Goal: Feedback & Contribution: Leave review/rating

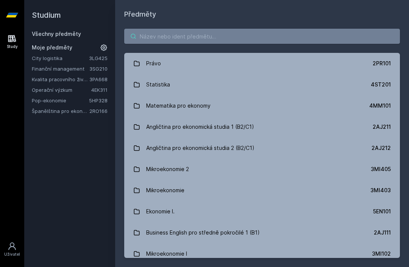
click at [282, 36] on input "search" at bounding box center [261, 36] width 275 height 15
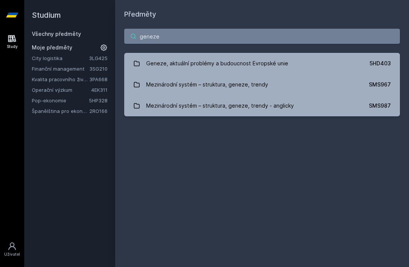
type input "geneze"
click at [245, 62] on div "Geneze, aktuální problémy a budoucnost Evropské unie" at bounding box center [217, 63] width 142 height 15
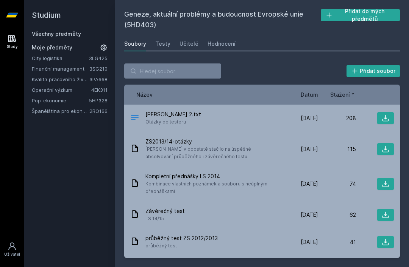
click at [377, 14] on button "Přidat do mých předmětů" at bounding box center [359, 15] width 79 height 12
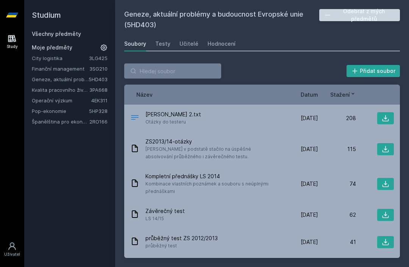
click at [320, 120] on div "208" at bounding box center [337, 119] width 38 height 8
click at [383, 120] on icon at bounding box center [385, 118] width 6 height 6
click at [387, 147] on icon at bounding box center [385, 150] width 8 height 8
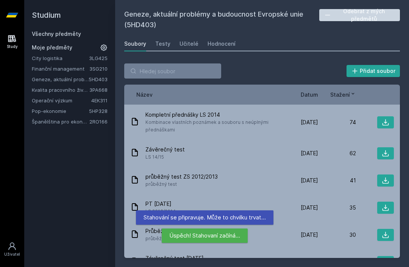
scroll to position [62, 0]
click at [388, 118] on icon at bounding box center [385, 122] width 8 height 8
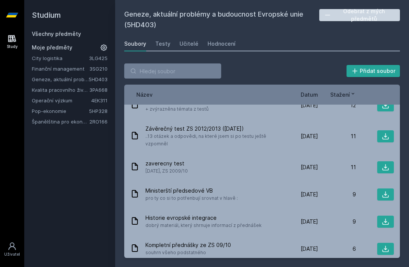
scroll to position [0, 0]
click at [227, 48] on link "Hodnocení" at bounding box center [221, 43] width 28 height 15
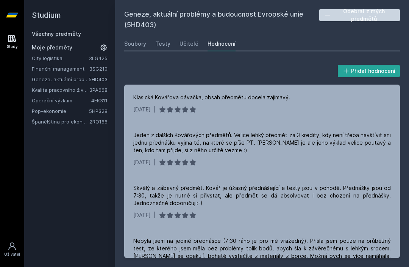
click at [139, 45] on div "Soubory" at bounding box center [135, 44] width 22 height 8
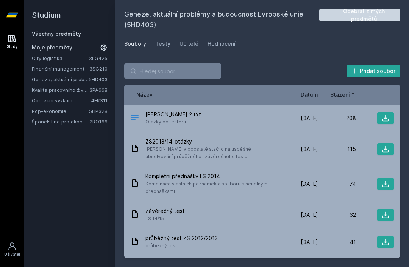
click at [75, 36] on link "Všechny předměty" at bounding box center [56, 34] width 49 height 6
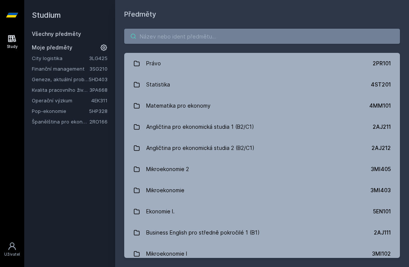
click at [231, 35] on input "search" at bounding box center [261, 36] width 275 height 15
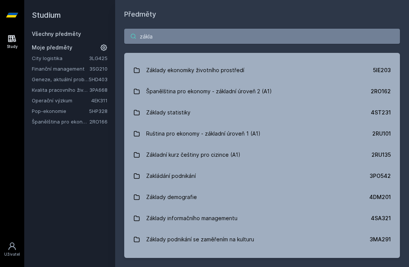
click at [266, 29] on input "zákla" at bounding box center [261, 36] width 275 height 15
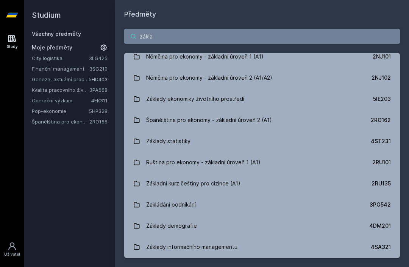
click at [261, 33] on input "zákla" at bounding box center [261, 36] width 275 height 15
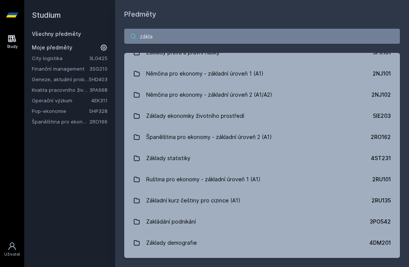
click at [260, 32] on input "zákla" at bounding box center [261, 36] width 275 height 15
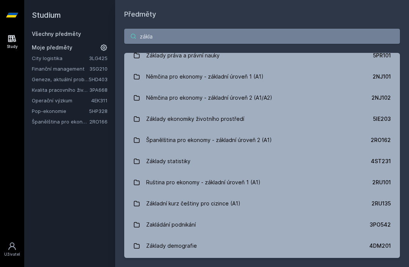
click at [260, 32] on input "zákla" at bounding box center [261, 36] width 275 height 15
click at [160, 39] on input "zákla" at bounding box center [261, 36] width 275 height 15
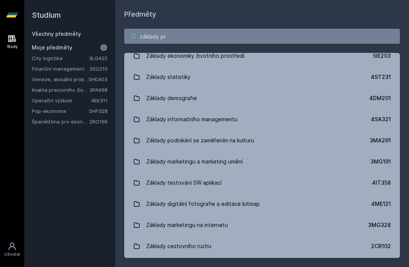
type input "základy pro"
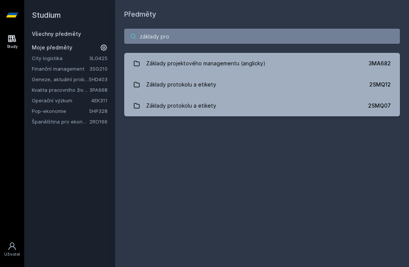
scroll to position [0, 0]
click at [321, 62] on link "Základy projektového managementu (anglicky) 3MA682" at bounding box center [261, 63] width 275 height 21
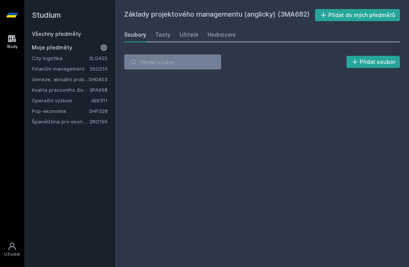
click at [221, 36] on div "Hodnocení" at bounding box center [221, 35] width 28 height 8
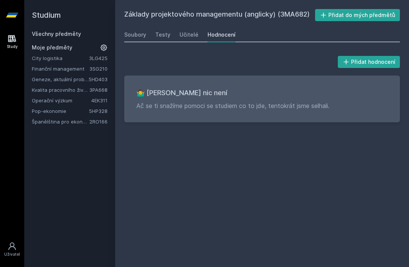
click at [382, 62] on button "Přidat hodnocení" at bounding box center [368, 62] width 62 height 12
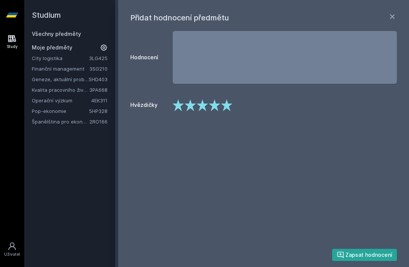
click at [359, 59] on textarea "Hodnocení" at bounding box center [285, 57] width 224 height 53
click at [213, 105] on polygon at bounding box center [214, 105] width 11 height 11
click at [224, 42] on textarea at bounding box center [285, 57] width 224 height 53
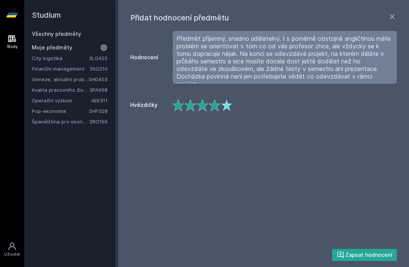
click at [177, 39] on textarea "Předmět příjemný, snadno udělatelný. I s poměrně obstojně angličtinou máte prob…" at bounding box center [285, 57] width 224 height 53
click at [180, 36] on textarea "Předmět příjemný, snadno udělatelný. I s poměrně obstojně angličtinou máte prob…" at bounding box center [285, 57] width 224 height 53
click at [271, 72] on textarea "Předmět příjemný, snadno udělatelný. I s poměrně obstojně angličtinou máte prob…" at bounding box center [285, 57] width 224 height 53
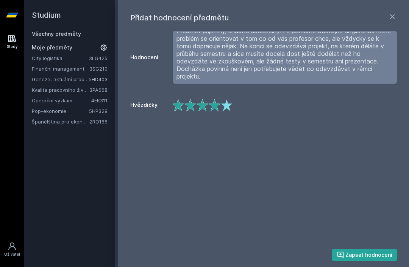
scroll to position [8, 0]
click at [236, 76] on textarea "Předmět příjemný, snadno udělatelný. I s poměrně obstojně angličtinou máte prob…" at bounding box center [285, 57] width 224 height 53
click at [243, 76] on textarea "Předmět příjemný, snadno udělatelný. I s poměrně obstojně angličtinou máte prob…" at bounding box center [285, 57] width 224 height 53
click at [224, 75] on textarea "Předmět příjemný, snadno udělatelný. I s poměrně obstojně angličtinou máte prob…" at bounding box center [285, 57] width 224 height 53
click at [224, 76] on textarea "Předmět příjemný, snadno udělatelný. I s poměrně obstojně angličtinou máte prob…" at bounding box center [285, 57] width 224 height 53
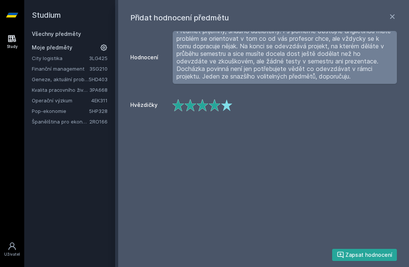
click at [361, 74] on textarea "Předmět příjemný, snadno udělatelný. I s poměrně obstojně angličtinou máte prob…" at bounding box center [285, 57] width 224 height 53
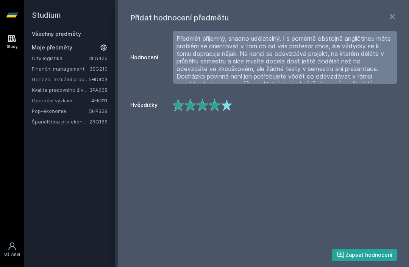
scroll to position [0, 0]
click at [347, 36] on textarea "Předmět příjemný, snadno udělatelný. I s poměrně obstojně angličtinou máte prob…" at bounding box center [285, 57] width 224 height 53
click at [247, 53] on textarea "Předmět příjemný, snadno udělatelný. I s poměrně obstojnou angličtinou máte pro…" at bounding box center [285, 57] width 224 height 53
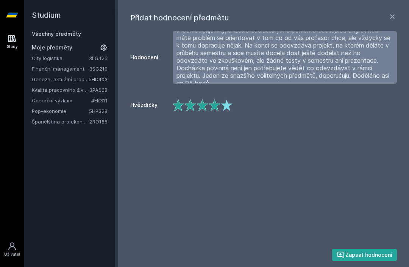
scroll to position [11, 0]
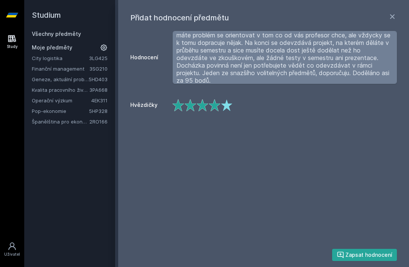
click at [198, 75] on textarea "Předmět příjemný, snadno udělatelný. I s poměrně obstojnou angličtinou máte pro…" at bounding box center [285, 57] width 224 height 53
click at [227, 51] on textarea "Předmět příjemný, snadno udělatelný. I s poměrně obstojnou angličtinou máte pro…" at bounding box center [285, 57] width 224 height 53
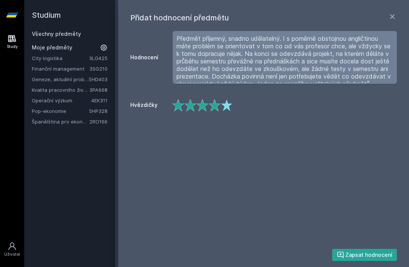
scroll to position [0, 0]
click at [177, 37] on textarea "Předmět příjemný, snadno udělatelný. I s poměrně obstojnou angličtinou máte pro…" at bounding box center [285, 57] width 224 height 53
click at [176, 36] on textarea "Předmět příjemný, snadno udělatelný. I s poměrně obstojnou angličtinou máte pro…" at bounding box center [285, 57] width 224 height 53
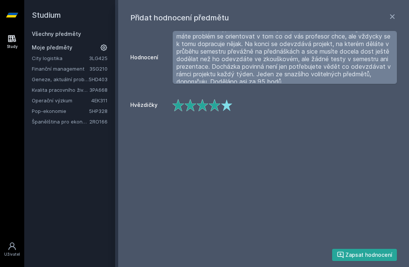
scroll to position [15, 0]
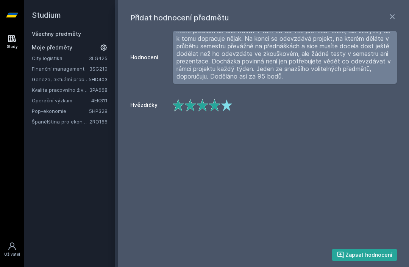
type textarea "Předmět příjemný, snadno udělatelný. I s poměrně obstojnou angličtinou máte pro…"
click at [390, 17] on icon at bounding box center [391, 16] width 9 height 9
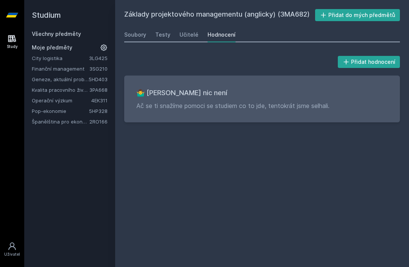
click at [364, 58] on button "Přidat hodnocení" at bounding box center [368, 62] width 62 height 12
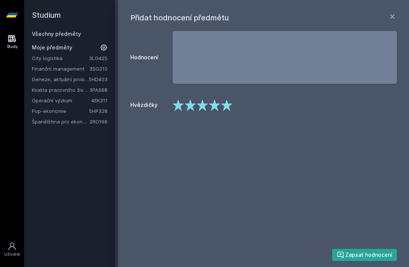
click at [288, 43] on textarea "Hodnocení" at bounding box center [285, 57] width 224 height 53
click at [202, 43] on textarea "Hodnocení" at bounding box center [285, 57] width 224 height 53
paste textarea "Předmět příjemný, snadno udělatelný. I s poměrně obstojnou angličtinou máte pro…"
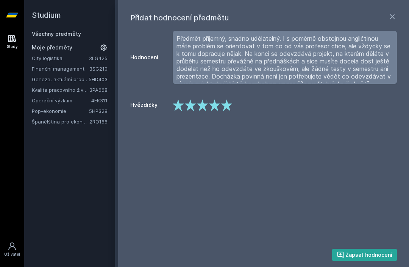
scroll to position [15, 0]
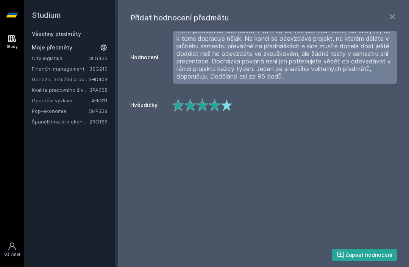
type textarea "Předmět příjemný, snadno udělatelný. I s poměrně obstojnou angličtinou máte pro…"
click at [213, 107] on polygon at bounding box center [214, 105] width 11 height 11
click at [373, 253] on button "Zapsat hodnocení" at bounding box center [364, 255] width 65 height 12
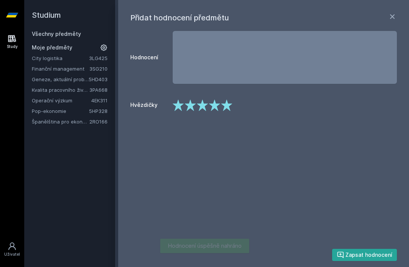
scroll to position [0, 0]
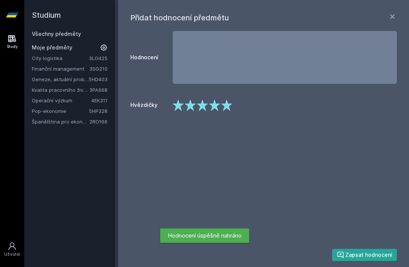
click at [390, 16] on icon at bounding box center [391, 16] width 9 height 9
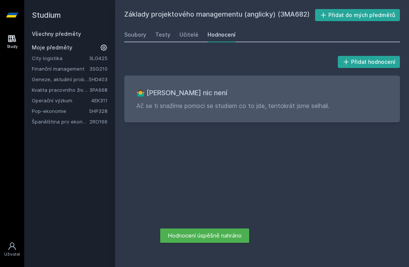
click at [184, 31] on div "Učitelé" at bounding box center [188, 35] width 19 height 8
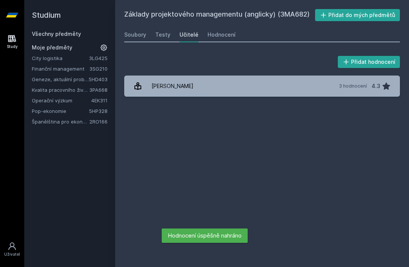
click at [217, 31] on div "Hodnocení" at bounding box center [221, 35] width 28 height 8
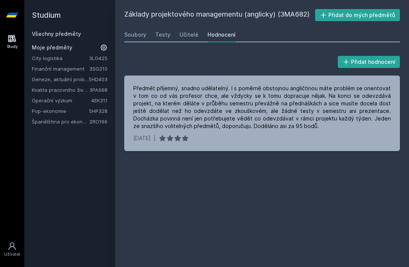
click at [73, 31] on link "Všechny předměty" at bounding box center [56, 34] width 49 height 6
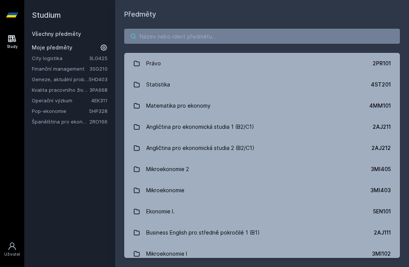
click at [188, 29] on input "search" at bounding box center [261, 36] width 275 height 15
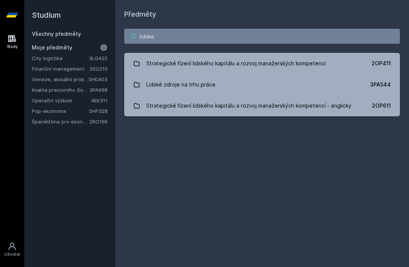
type input "lidske"
click at [228, 78] on link "Lidské zdroje na trhu práce 3PA544" at bounding box center [261, 84] width 275 height 21
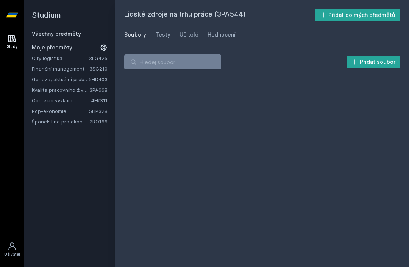
click at [219, 31] on div "Hodnocení" at bounding box center [221, 35] width 28 height 8
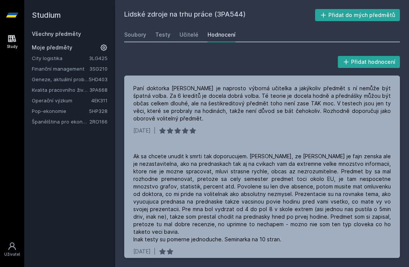
click at [382, 144] on div "[DATE] |" at bounding box center [261, 204] width 275 height 121
click at [379, 56] on button "Přidat hodnocení" at bounding box center [368, 62] width 62 height 12
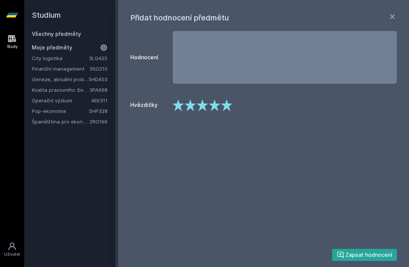
click at [350, 51] on textarea "Hodnocení" at bounding box center [285, 57] width 224 height 53
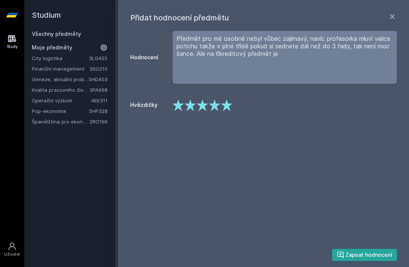
click at [247, 56] on textarea "Předmět pro mě osobně nebyl vůbec zajímavý, navíc profesorka mluví velice potic…" at bounding box center [285, 57] width 224 height 53
click at [279, 54] on textarea "Předmět pro mě osobně nebyl vůbec zajímavý, navíc profesorka mluví velice potic…" at bounding box center [285, 57] width 224 height 53
click at [276, 56] on textarea "Předmět pro mě osobně nebyl vůbec zajímavý, navíc profesorka mluví velice potic…" at bounding box center [285, 57] width 224 height 53
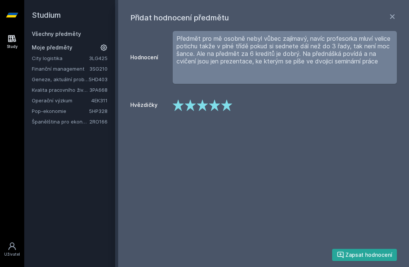
click at [365, 54] on textarea "Předmět pro mě osobně nebyl vůbec zajímavý, navíc profesorka mluví velice potic…" at bounding box center [285, 57] width 224 height 53
click at [373, 48] on textarea "Předmět pro mě osobně nebyl vůbec zajímavý, navíc profesorka mluví velice potic…" at bounding box center [285, 57] width 224 height 53
click at [377, 53] on textarea "Předmět pro mě osobně nebyl vůbec zajímavý, navíc profesorka mluví velice potic…" at bounding box center [285, 57] width 224 height 53
click at [271, 72] on textarea "Předmět pro mě osobně nebyl vůbec zajímavý, navíc profesorka mluví velice potic…" at bounding box center [285, 57] width 224 height 53
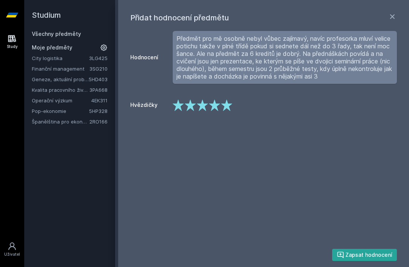
scroll to position [5, 0]
click at [202, 101] on icon at bounding box center [203, 105] width 12 height 12
click at [264, 79] on textarea "Předmět pro mě osobně nebyl vůbec zajímavý, navíc profesorka mluví velice potic…" at bounding box center [285, 57] width 224 height 53
click at [325, 39] on textarea "Předmět pro mě osobně nebyl vůbec zajímavý, navíc profesorka mluví velice potic…" at bounding box center [285, 57] width 224 height 53
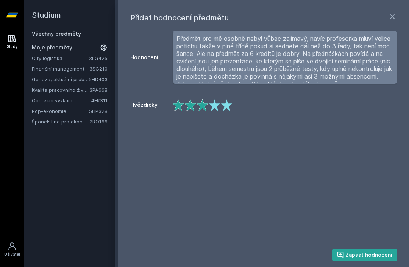
click at [270, 47] on textarea "Předmět pro mě osobně nebyl vůbec zajímavý, navíc profesorka mluví velice potic…" at bounding box center [285, 57] width 224 height 53
click at [268, 47] on textarea "Předmět pro mě osobně nebyl vůbec zajímavý, navíc profesorka mluví velice potic…" at bounding box center [285, 57] width 224 height 53
click at [219, 57] on textarea "Předmět pro mě osobně nebyl vůbec zajímavý, navíc profesorka mluví velice potic…" at bounding box center [285, 57] width 224 height 53
click at [247, 53] on textarea "Předmět pro mě osobně nebyl vůbec zajímavý, navíc profesorka mluví velice potic…" at bounding box center [285, 57] width 224 height 53
click at [245, 53] on textarea "Předmět pro mě osobně nebyl vůbec zajímavý, navíc profesorka mluví velice potic…" at bounding box center [285, 57] width 224 height 53
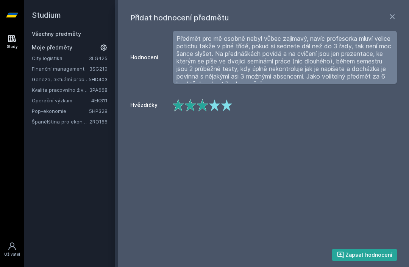
click at [311, 54] on textarea "Předmět pro mě osobně nebyl vůbec zajímavý, navíc profesorka mluví velice potic…" at bounding box center [285, 57] width 224 height 53
click at [369, 52] on textarea "Předmět pro mě osobně nebyl vůbec zajímavý, navíc profesorka mluví velice potic…" at bounding box center [285, 57] width 224 height 53
click at [281, 64] on textarea "Předmět pro mě osobně nebyl vůbec zajímavý, navíc profesorka mluví velice potic…" at bounding box center [285, 57] width 224 height 53
click at [283, 61] on textarea "Předmět pro mě osobně nebyl vůbec zajímavý, navíc profesorka mluví velice potic…" at bounding box center [285, 57] width 224 height 53
click at [280, 62] on textarea "Předmět pro mě osobně nebyl vůbec zajímavý, navíc profesorka mluví velice potic…" at bounding box center [285, 57] width 224 height 53
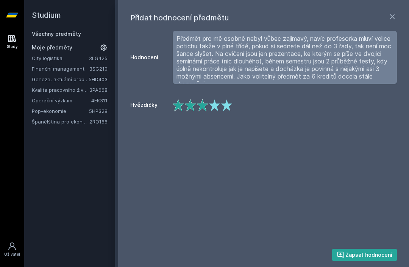
click at [286, 61] on textarea "Předmět pro mě osobně nebyl vůbec zajímavý, navíc profesorka mluví velice potic…" at bounding box center [285, 57] width 224 height 53
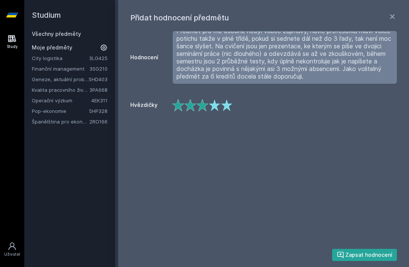
scroll to position [8, 0]
click at [350, 78] on textarea "Předmět pro mě osobně nebyl vůbec zajímavý, navíc profesorka mluví velice potic…" at bounding box center [285, 57] width 224 height 53
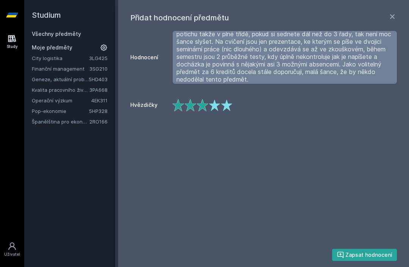
type textarea "Předmět pro mě osobně nebyl vůbec zajímavý, navíc profesorka mluví velice potic…"
click at [375, 260] on button "Zapsat hodnocení" at bounding box center [364, 255] width 65 height 12
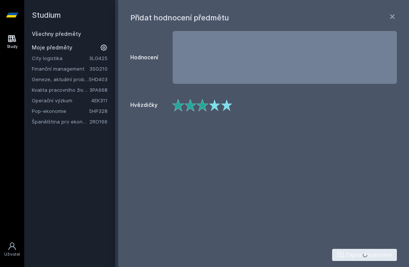
scroll to position [0, 0]
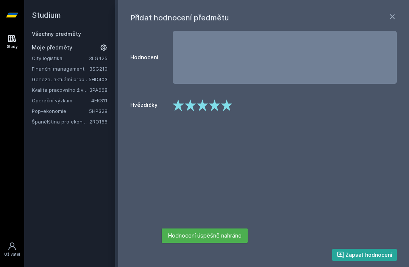
click at [392, 16] on icon at bounding box center [391, 16] width 9 height 9
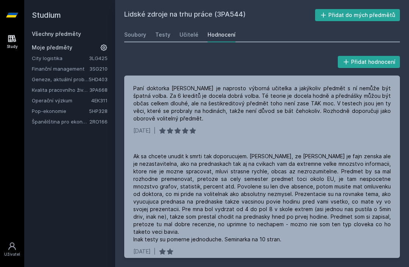
click at [85, 30] on div "Všechny předměty" at bounding box center [70, 34] width 76 height 8
click at [65, 31] on link "Všechny předměty" at bounding box center [56, 34] width 49 height 6
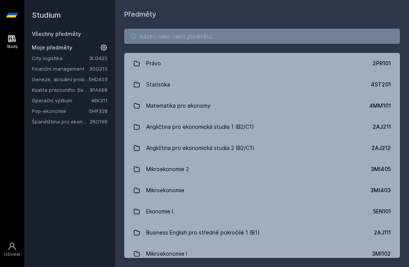
click at [257, 29] on input "search" at bounding box center [261, 36] width 275 height 15
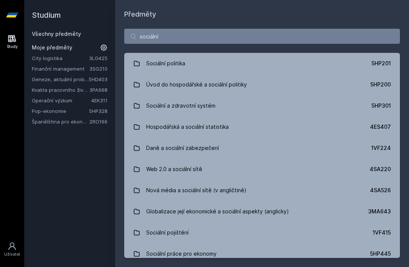
click at [76, 31] on link "Všechny předměty" at bounding box center [56, 34] width 49 height 6
click at [368, 34] on input "sociální" at bounding box center [261, 36] width 275 height 15
type input "s"
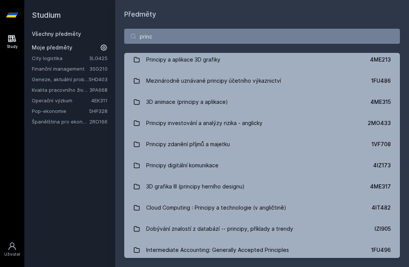
scroll to position [67, 0]
type input "princ"
click at [76, 31] on link "Všechny předměty" at bounding box center [56, 34] width 49 height 6
click at [78, 76] on link "Geneze, aktuální problémy a budoucnost Evropské unie" at bounding box center [60, 80] width 57 height 8
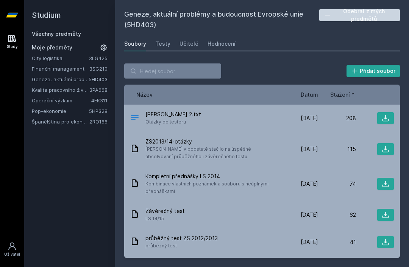
click at [85, 86] on link "Kvalita pracovního života (anglicky)" at bounding box center [61, 90] width 58 height 8
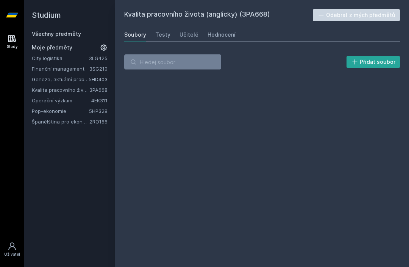
click at [379, 9] on button "Odebrat z mých předmětů" at bounding box center [356, 15] width 87 height 12
